Goal: Information Seeking & Learning: Compare options

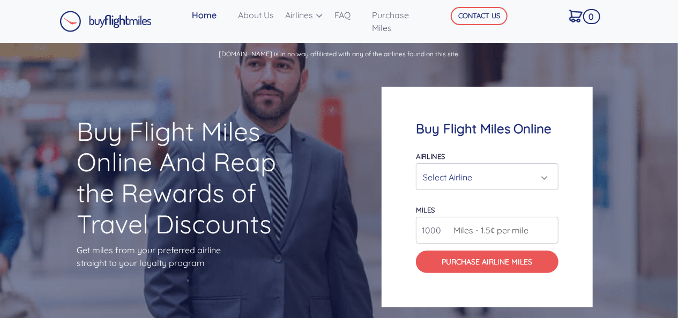
click at [474, 182] on div "Select Airline" at bounding box center [484, 177] width 122 height 20
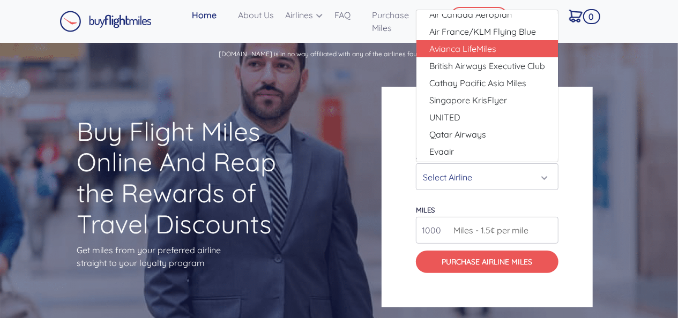
scroll to position [10, 0]
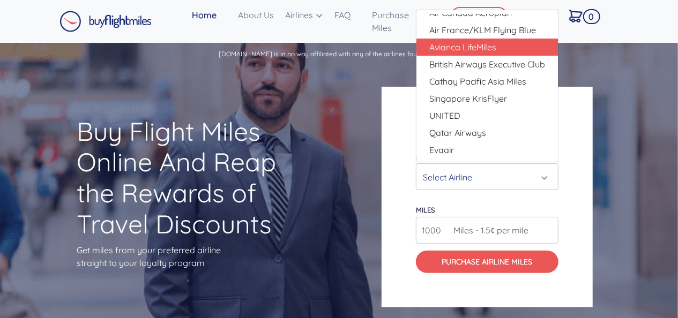
click at [478, 45] on span "Avianca LifeMiles" at bounding box center [462, 47] width 67 height 13
select select "Avianca LifeMiles"
type input "49000"
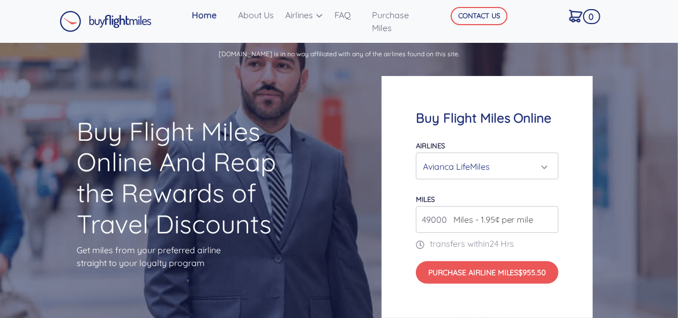
click at [496, 170] on div "Avianca LifeMiles" at bounding box center [484, 166] width 122 height 20
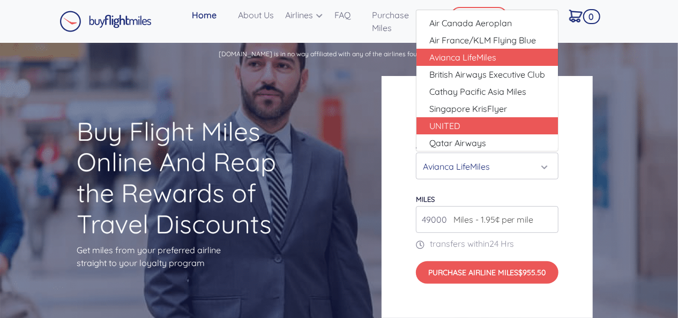
click at [496, 126] on link "UNITED" at bounding box center [486, 125] width 141 height 17
select select "UNITED"
type input "80000"
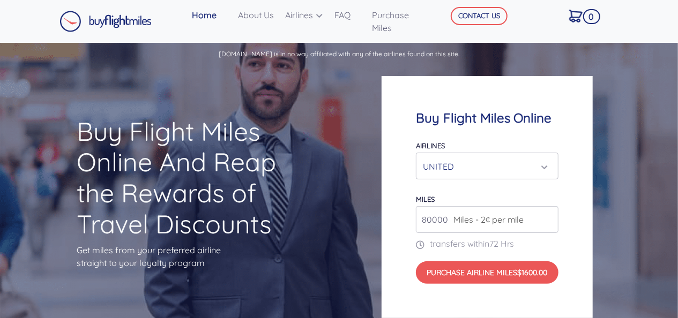
click at [493, 145] on div "Airlines Air Canada Aeroplan Air France/KLM Flying Blue Avianca LifeMiles Briti…" at bounding box center [487, 159] width 143 height 41
click at [494, 162] on div "UNITED" at bounding box center [484, 166] width 122 height 20
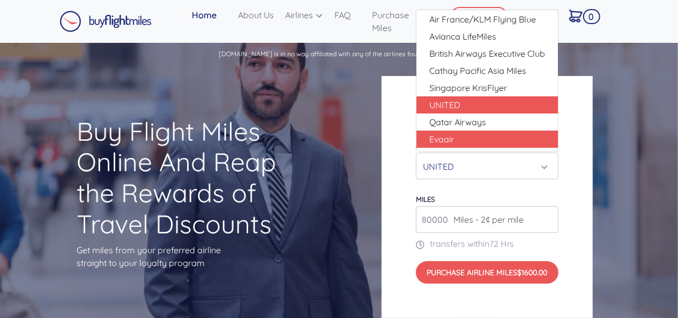
click at [486, 138] on link "Evaair" at bounding box center [486, 139] width 141 height 17
select select "Evaair"
type input "50000"
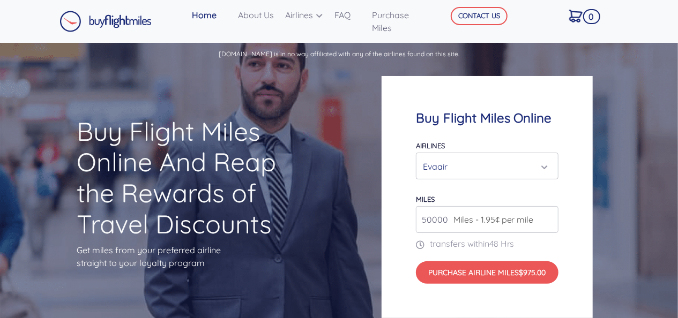
click at [490, 155] on div "Evaair" at bounding box center [486, 166] width 141 height 26
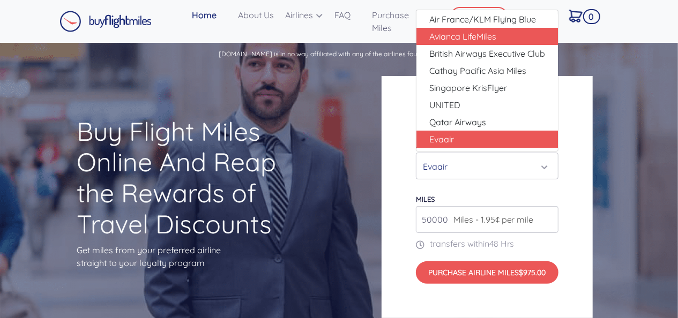
click at [481, 42] on span "Avianca LifeMiles" at bounding box center [462, 36] width 67 height 13
select select "Avianca LifeMiles"
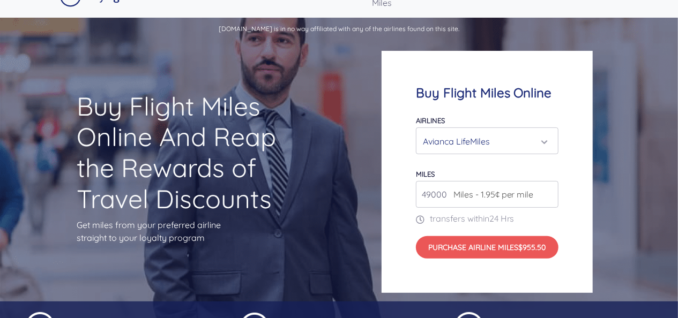
scroll to position [27, 0]
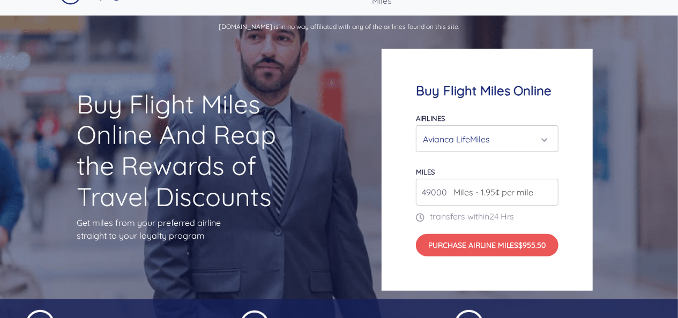
click at [526, 198] on span "Miles - 1.95¢ per mile" at bounding box center [491, 192] width 86 height 13
click at [549, 195] on input "49000" at bounding box center [487, 192] width 143 height 27
click at [548, 190] on input "50000" at bounding box center [487, 192] width 143 height 27
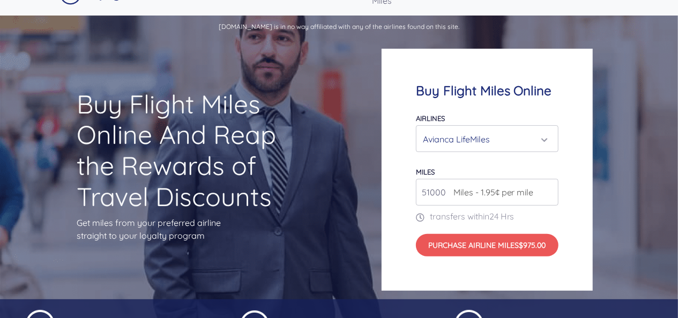
click at [548, 190] on input "51000" at bounding box center [487, 192] width 143 height 27
click at [548, 190] on input "52000" at bounding box center [487, 192] width 143 height 27
click at [548, 190] on input "53000" at bounding box center [487, 192] width 143 height 27
click at [548, 190] on input "54000" at bounding box center [487, 192] width 143 height 27
click at [548, 190] on input "55000" at bounding box center [487, 192] width 143 height 27
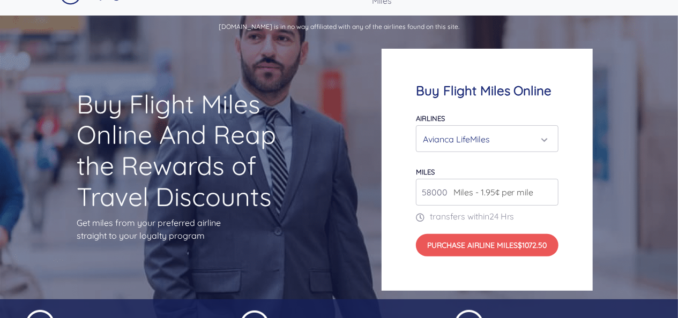
click at [548, 190] on input "58000" at bounding box center [487, 192] width 143 height 27
click at [548, 190] on input "59000" at bounding box center [487, 192] width 143 height 27
click at [548, 193] on input "58000" at bounding box center [487, 192] width 143 height 27
click at [548, 193] on input "57000" at bounding box center [487, 192] width 143 height 27
click at [548, 193] on input "56000" at bounding box center [487, 192] width 143 height 27
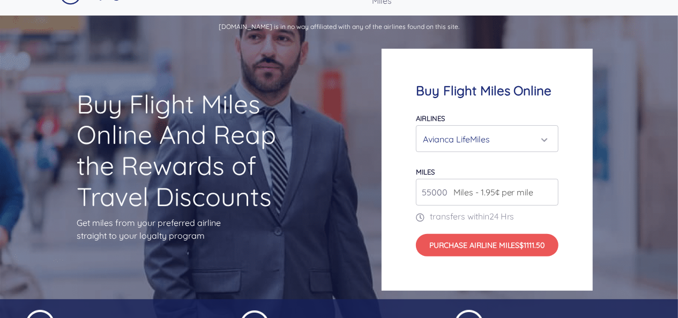
click at [548, 193] on input "55000" at bounding box center [487, 192] width 143 height 27
click at [548, 193] on input "54000" at bounding box center [487, 192] width 143 height 27
click at [548, 193] on input "53000" at bounding box center [487, 192] width 143 height 27
click at [548, 193] on input "52000" at bounding box center [487, 192] width 143 height 27
click at [548, 193] on input "51000" at bounding box center [487, 192] width 143 height 27
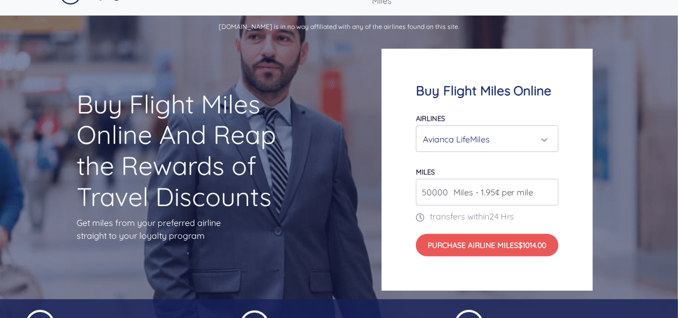
click at [548, 193] on input "50000" at bounding box center [487, 192] width 143 height 27
type input "49000"
click at [548, 193] on input "49000" at bounding box center [487, 192] width 143 height 27
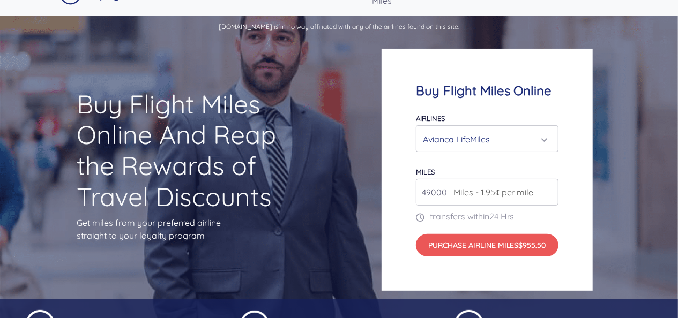
click at [548, 193] on input "49000" at bounding box center [487, 192] width 143 height 27
click at [513, 163] on form "Airlines Air Canada Aeroplan Air France/KLM Flying Blue Avianca LifeMiles Briti…" at bounding box center [487, 184] width 143 height 146
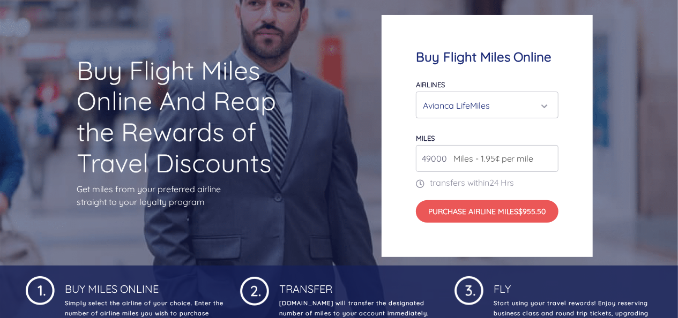
scroll to position [0, 0]
